Goal: Navigation & Orientation: Find specific page/section

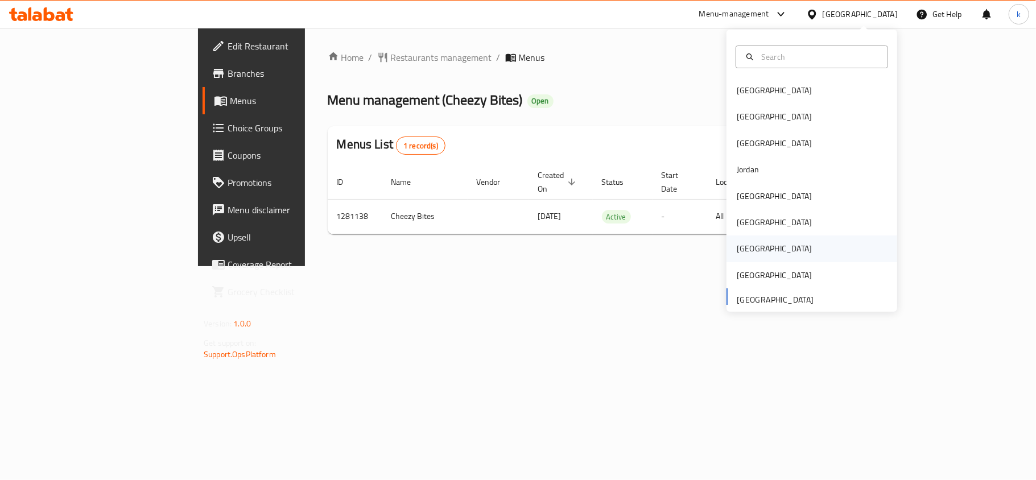
click at [737, 251] on div "[GEOGRAPHIC_DATA]" at bounding box center [774, 248] width 75 height 13
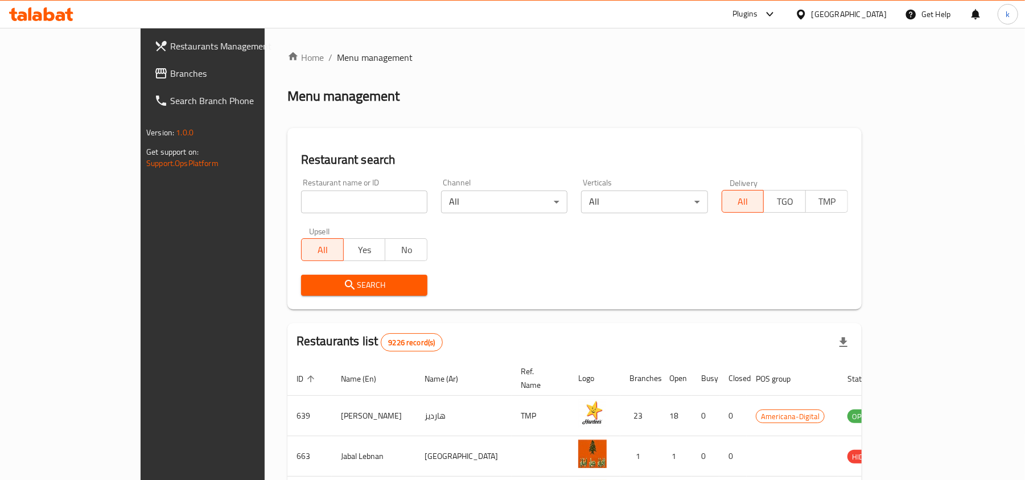
click at [170, 73] on span "Branches" at bounding box center [236, 74] width 133 height 14
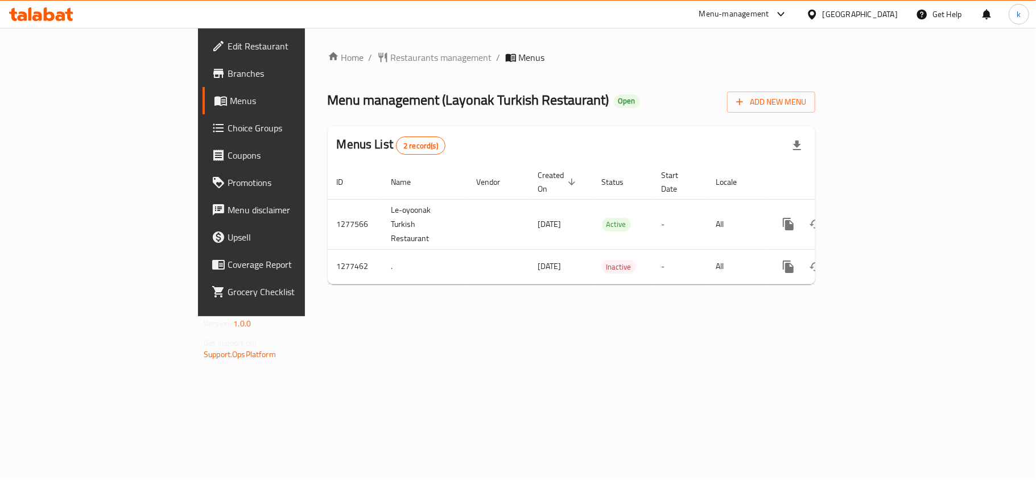
click at [818, 17] on icon at bounding box center [812, 15] width 12 height 12
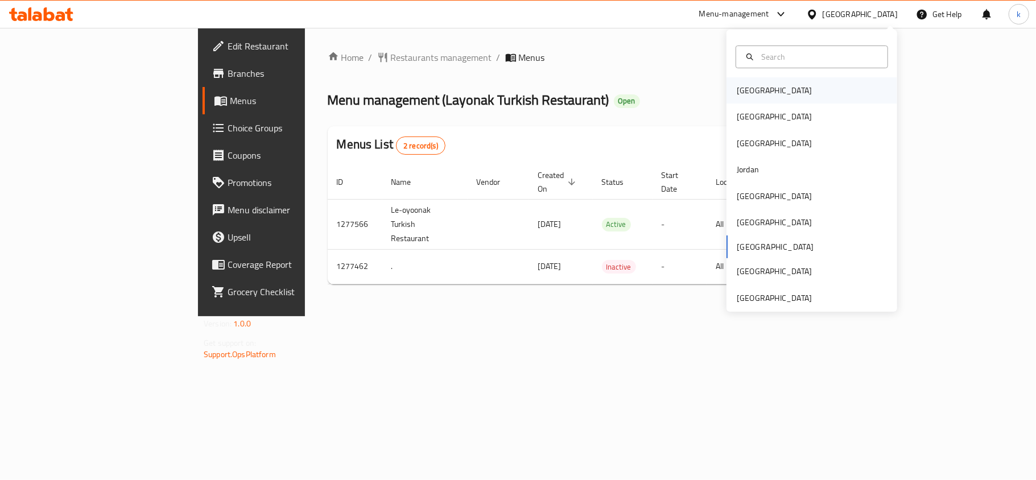
click at [756, 93] on div "[GEOGRAPHIC_DATA]" at bounding box center [774, 90] width 93 height 26
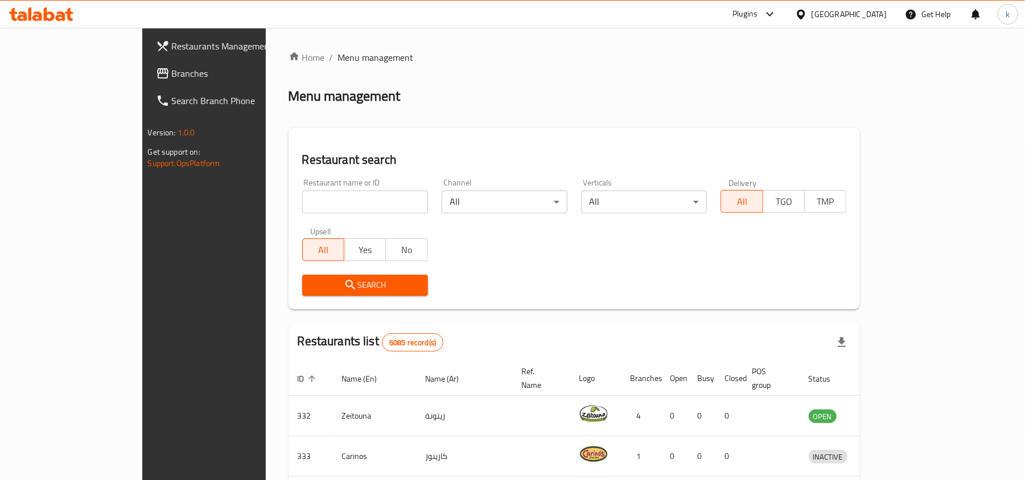
click at [863, 12] on div at bounding box center [512, 240] width 1025 height 480
click at [863, 12] on div "[GEOGRAPHIC_DATA]" at bounding box center [848, 14] width 75 height 13
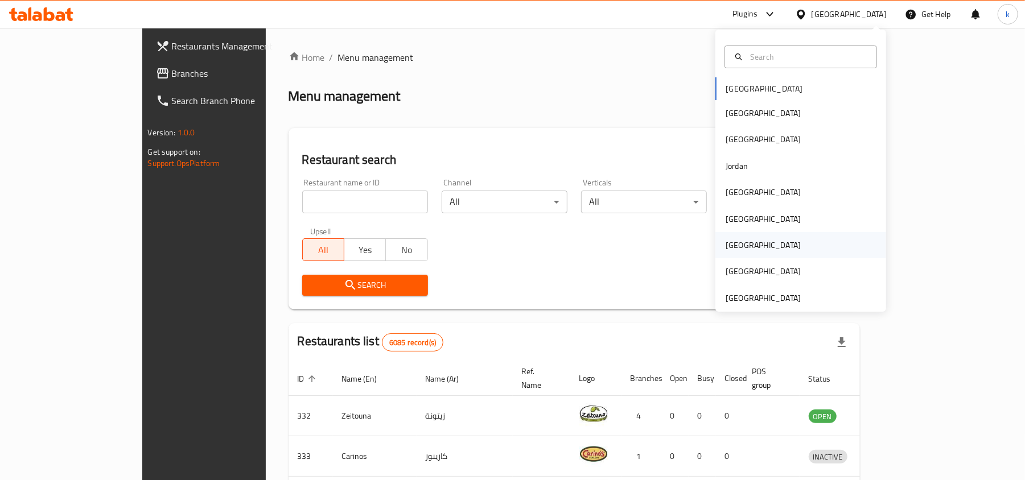
click at [725, 247] on div "[GEOGRAPHIC_DATA]" at bounding box center [762, 245] width 75 height 13
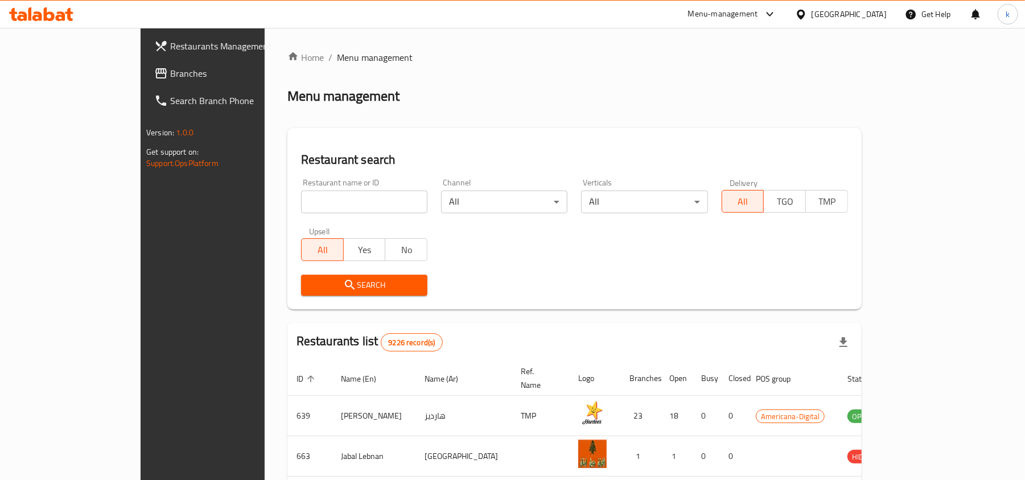
click at [141, 71] on div "Restaurants Management Branches Search Branch Phone Version: 1.0.0 Get support …" at bounding box center [513, 417] width 744 height 778
click at [170, 71] on span "Branches" at bounding box center [236, 74] width 133 height 14
